Goal: Navigation & Orientation: Find specific page/section

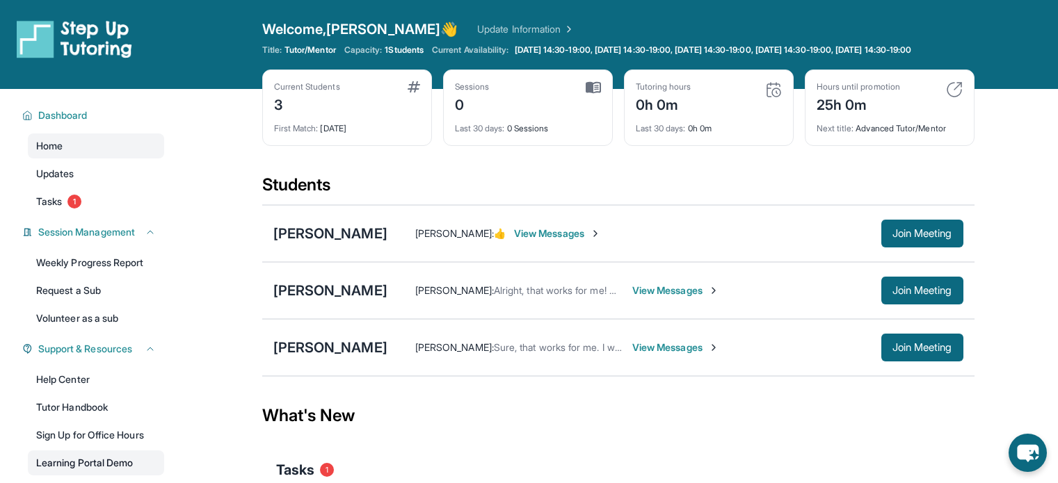
scroll to position [146, 0]
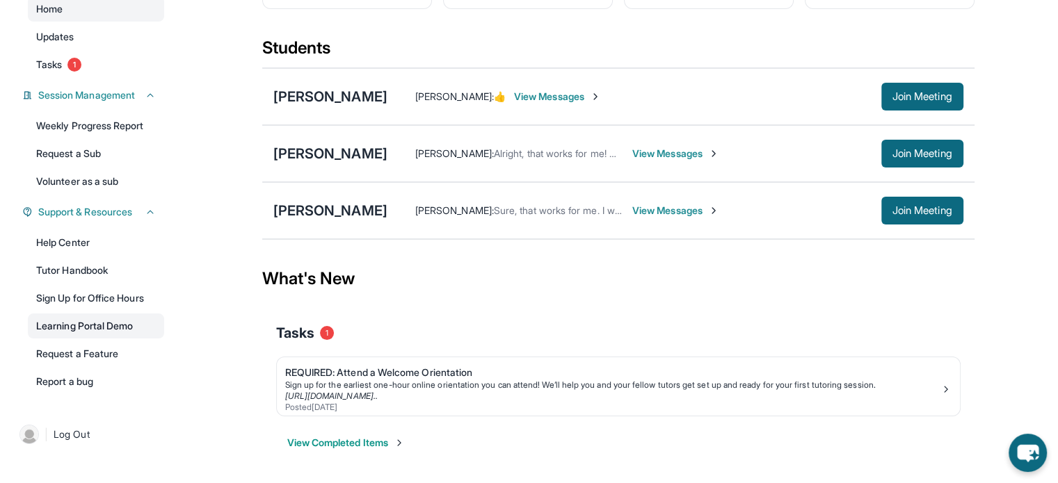
click at [96, 329] on link "Learning Portal Demo" at bounding box center [96, 326] width 136 height 25
click at [896, 152] on span "Join Meeting" at bounding box center [922, 153] width 60 height 8
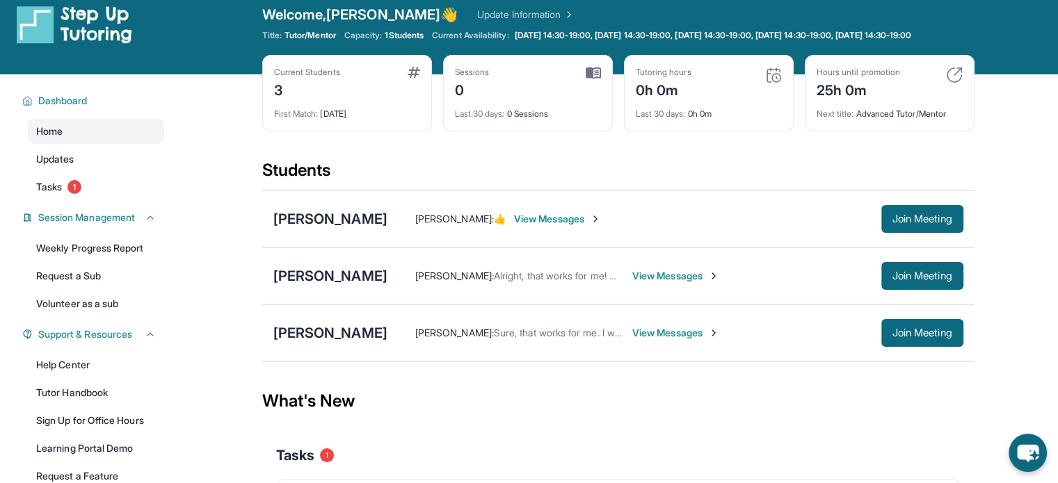
scroll to position [0, 0]
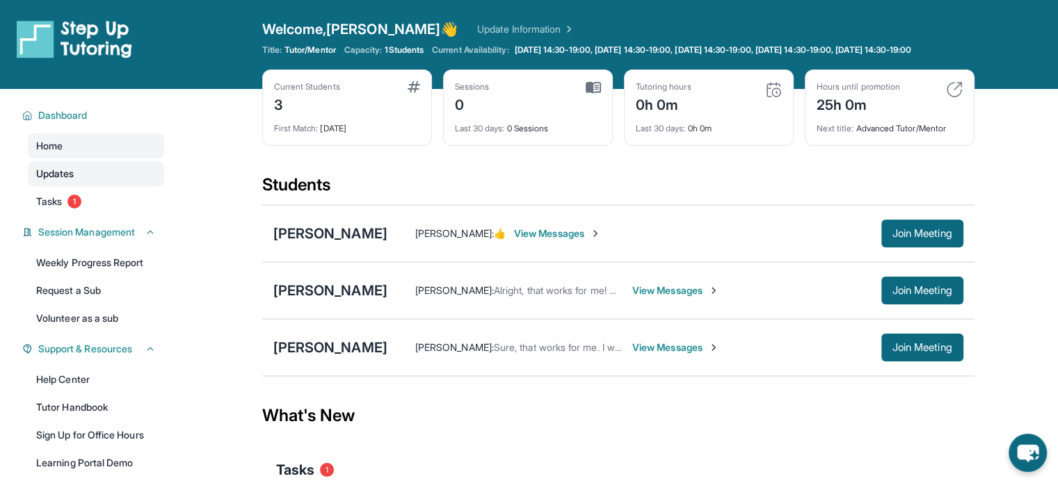
click at [143, 186] on link "Updates" at bounding box center [96, 173] width 136 height 25
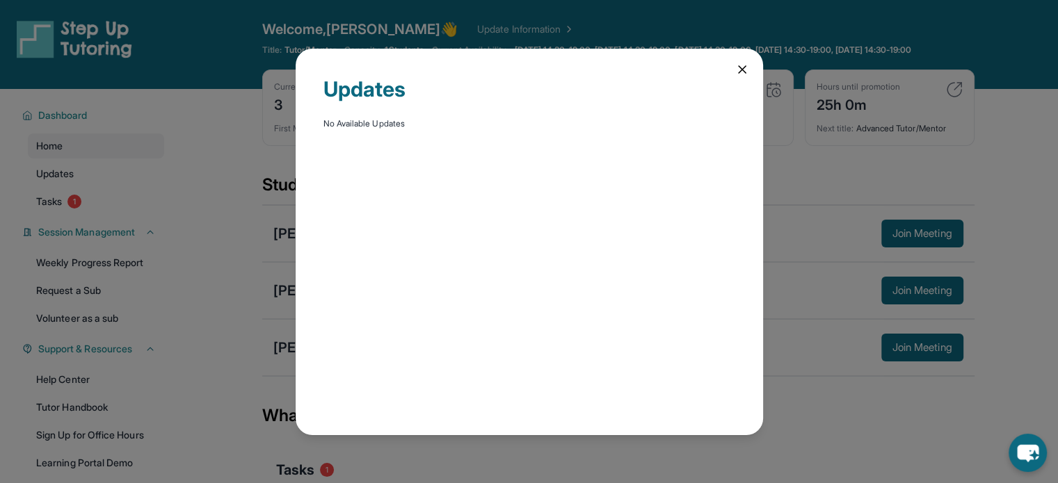
click at [737, 72] on icon at bounding box center [742, 70] width 14 height 14
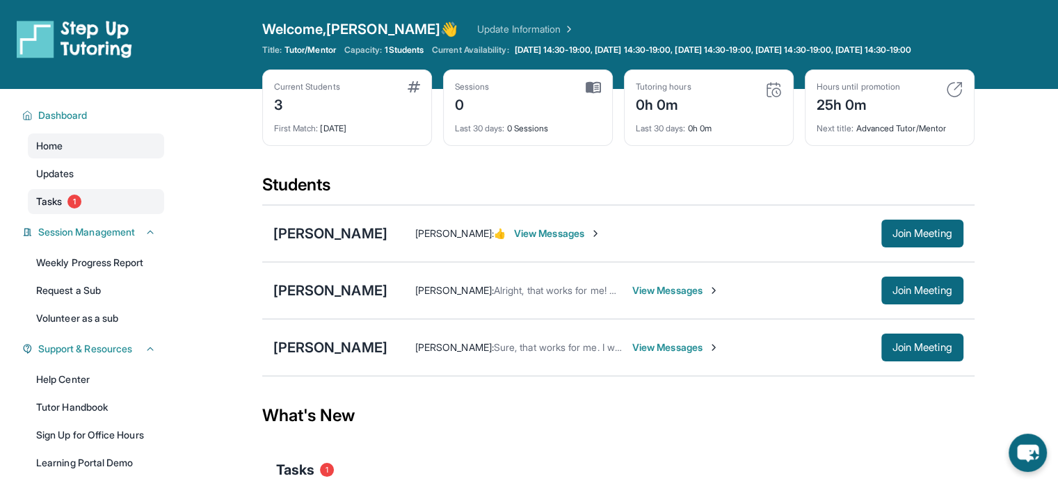
click at [115, 212] on link "Tasks 1" at bounding box center [96, 201] width 136 height 25
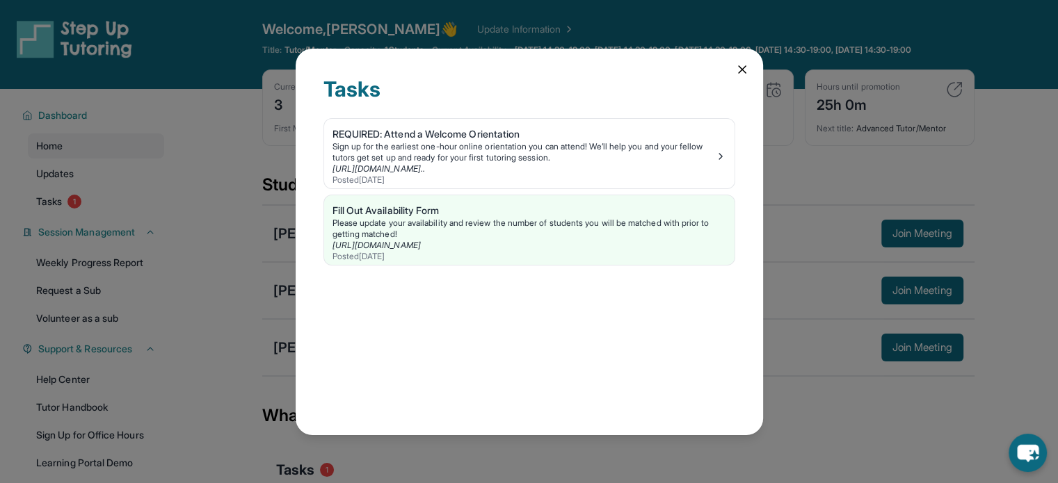
click at [743, 69] on icon at bounding box center [742, 70] width 14 height 14
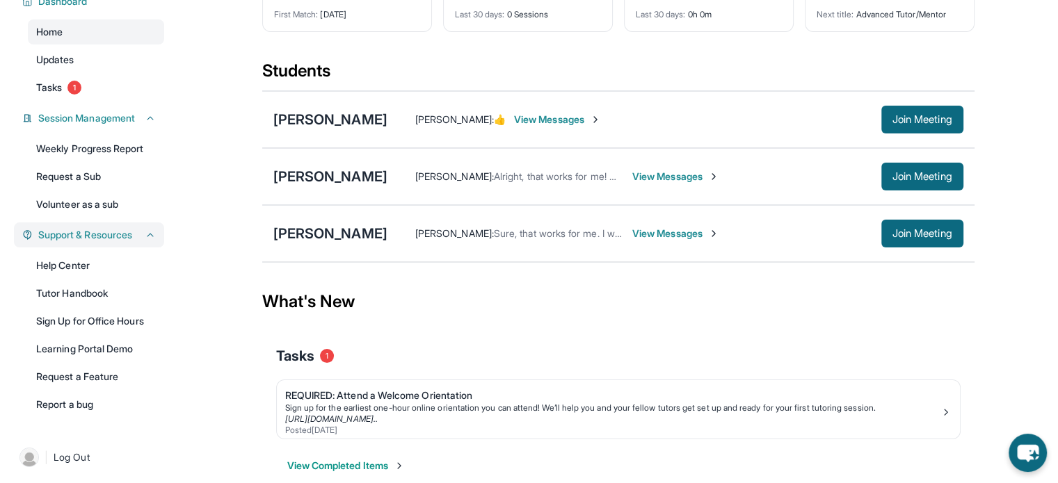
scroll to position [146, 0]
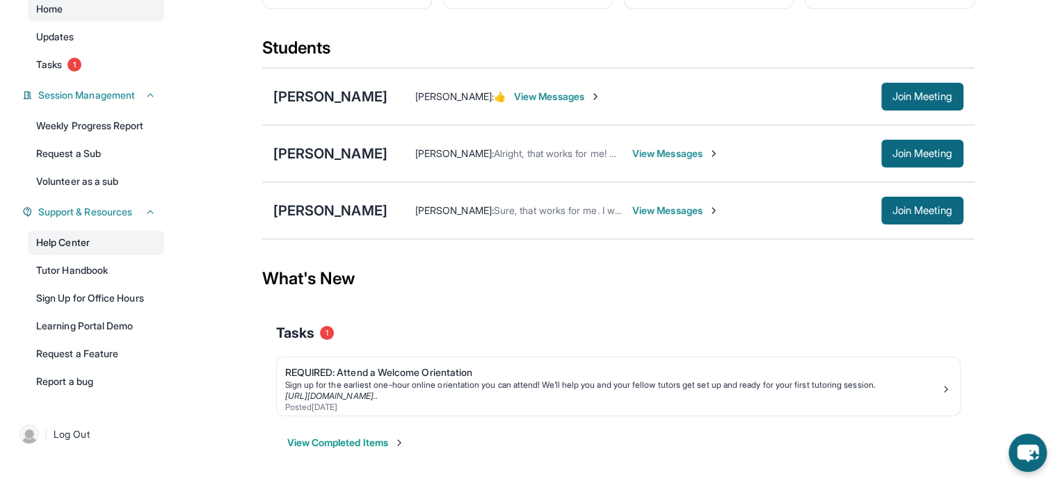
click at [92, 243] on link "Help Center" at bounding box center [96, 242] width 136 height 25
